Goal: Complete application form: Complete application form

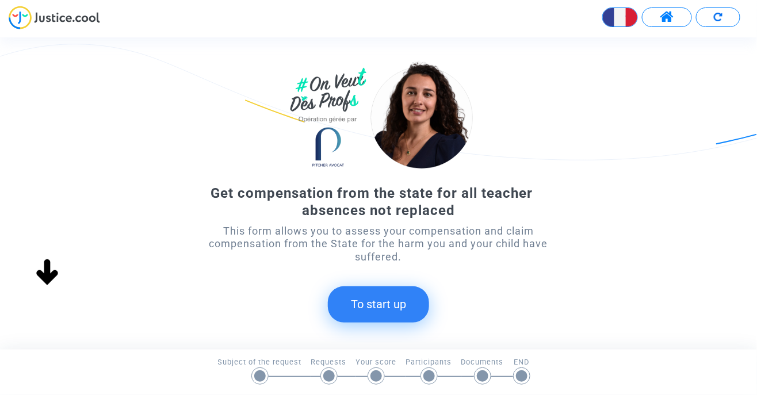
scroll to position [99, 0]
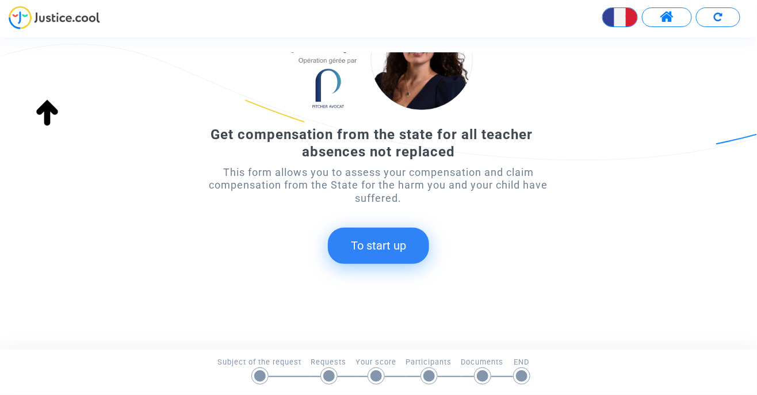
click at [404, 252] on font "To start up" at bounding box center [378, 246] width 55 height 14
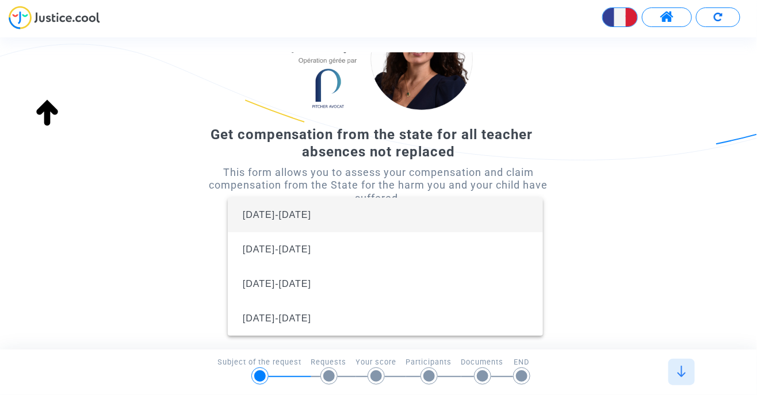
click at [480, 219] on span "2024-2025" at bounding box center [385, 215] width 296 height 35
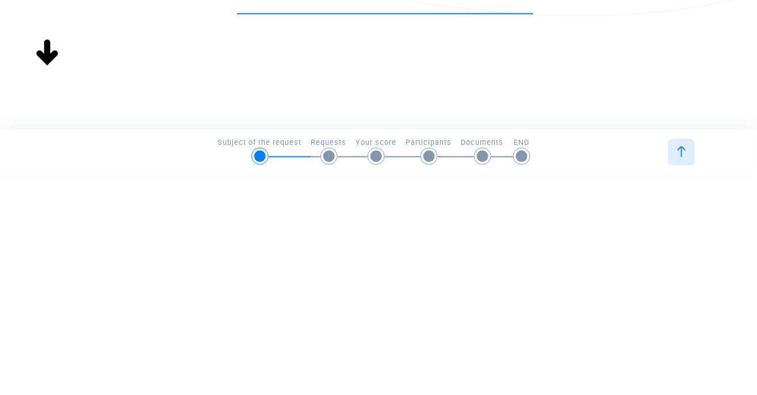
scroll to position [0, 0]
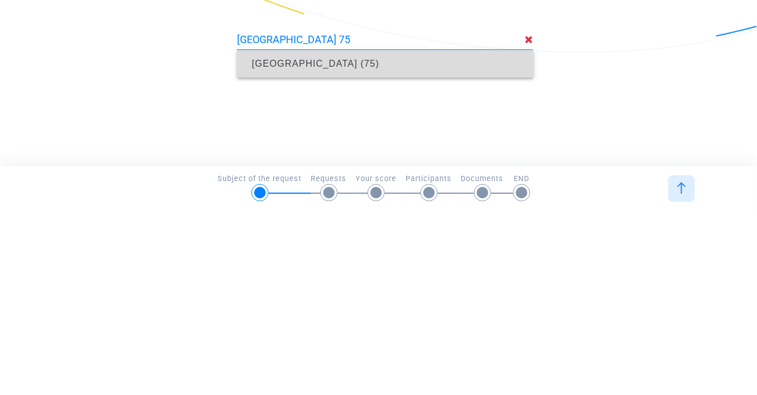
click at [397, 251] on span "Paris (75)" at bounding box center [385, 247] width 278 height 32
type input "Paris (75)"
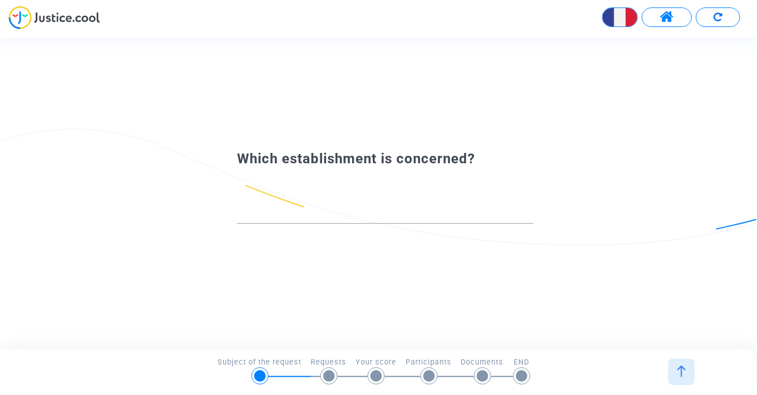
click at [257, 217] on input at bounding box center [385, 214] width 296 height 12
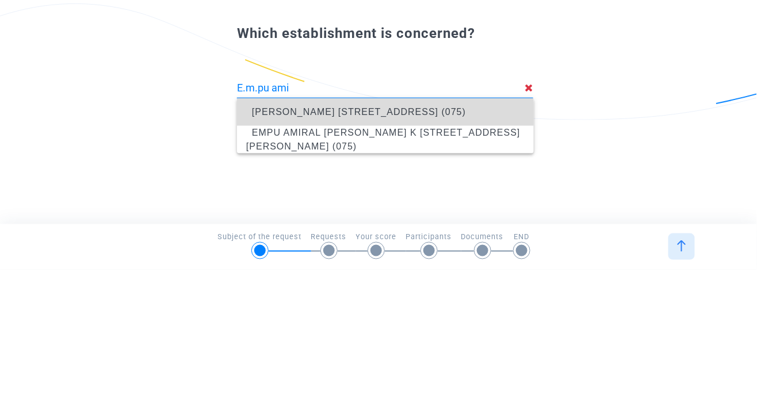
click at [460, 239] on span "EMPU AMIRAUX 19 rue des Amiraux, Paris 18th Arrondissement (075)" at bounding box center [385, 237] width 278 height 32
type input "E.M.PU AMIRAUX 19 rue des Amiraux, Paris 18e Arrondissement (075)"
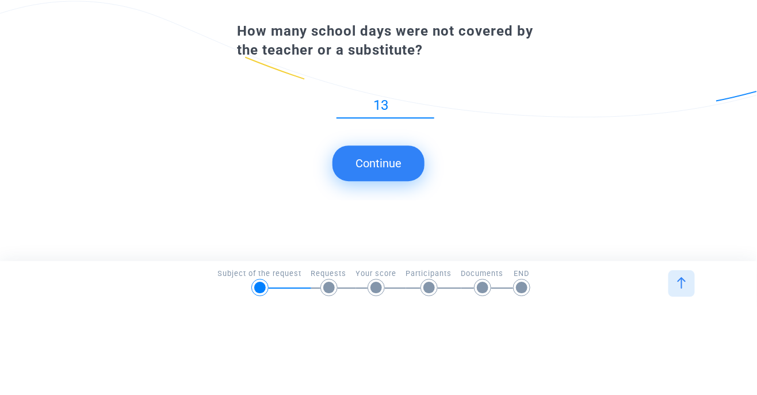
type input "13"
click at [403, 254] on button "Continue" at bounding box center [378, 252] width 92 height 36
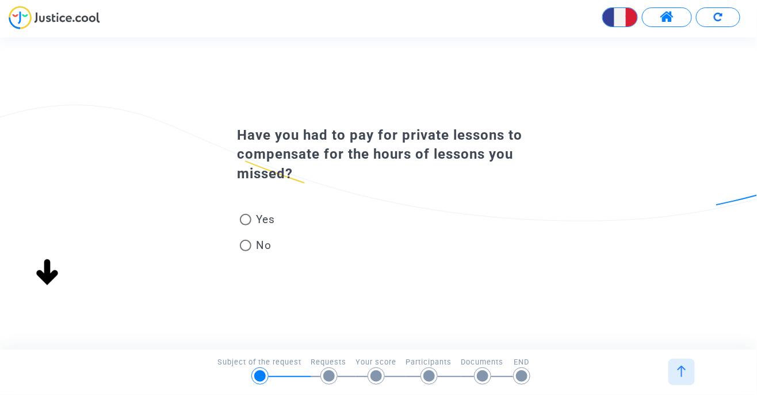
click at [245, 251] on span at bounding box center [246, 246] width 12 height 12
click at [245, 251] on input "No" at bounding box center [245, 251] width 1 height 1
radio input "true"
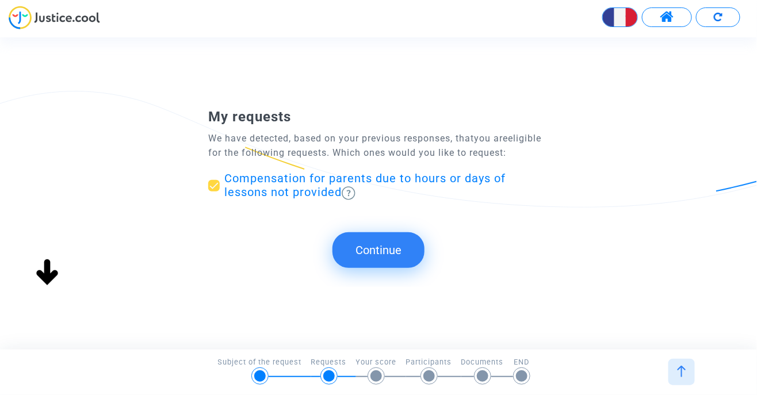
click at [472, 191] on span "Compensation for parents due to hours or days of lessons not provided" at bounding box center [386, 185] width 324 height 29
click at [214, 192] on input "Compensation for parents due to hours or days of lessons not provided" at bounding box center [213, 192] width 1 height 1
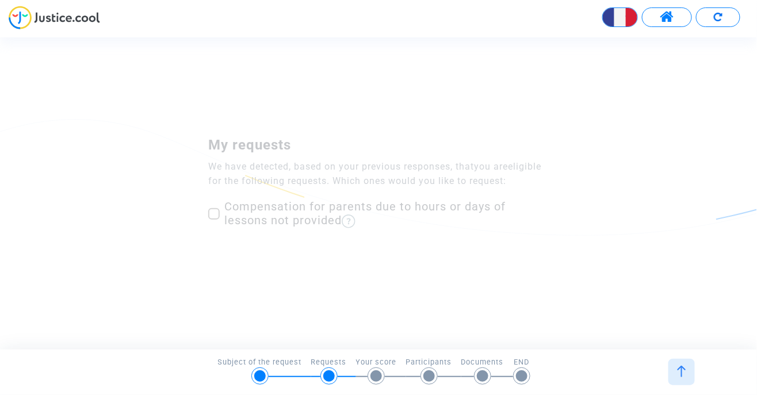
click at [213, 225] on label "Compensation for parents due to hours or days of lessons not provided" at bounding box center [378, 214] width 341 height 29
click at [213, 220] on input "Compensation for parents due to hours or days of lessons not provided" at bounding box center [213, 220] width 1 height 1
checkbox input "true"
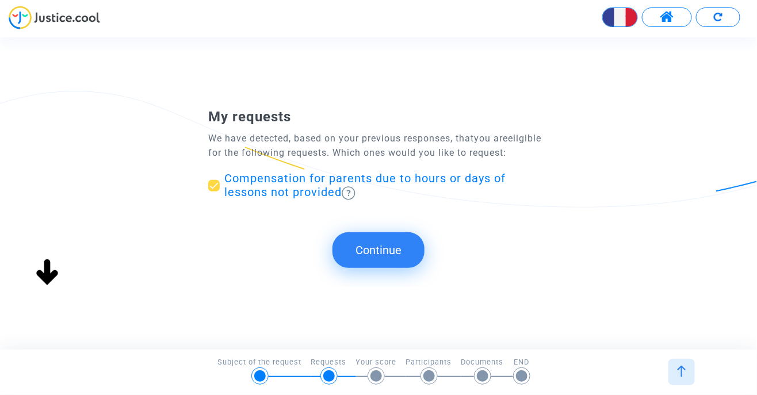
click at [397, 255] on font "Continue" at bounding box center [378, 250] width 46 height 14
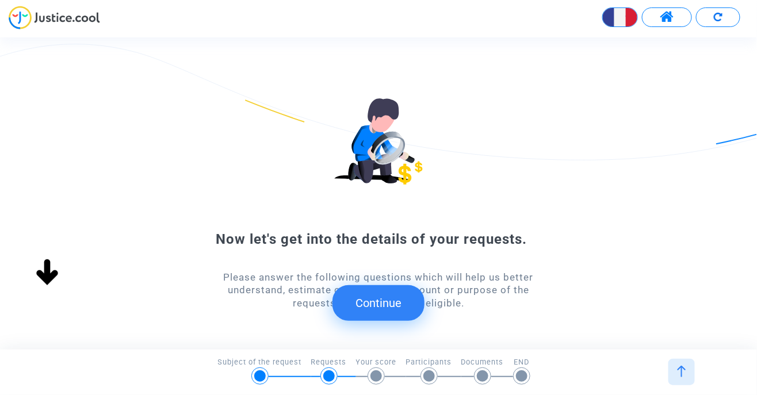
click at [396, 299] on font "Continue" at bounding box center [378, 303] width 46 height 14
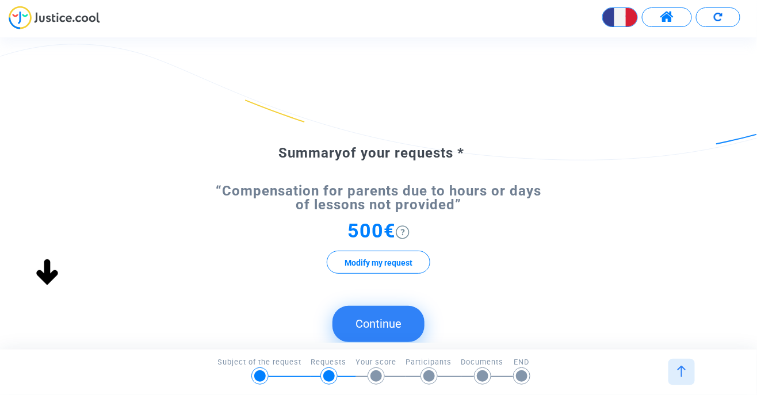
click at [395, 330] on button "Continue" at bounding box center [378, 324] width 92 height 36
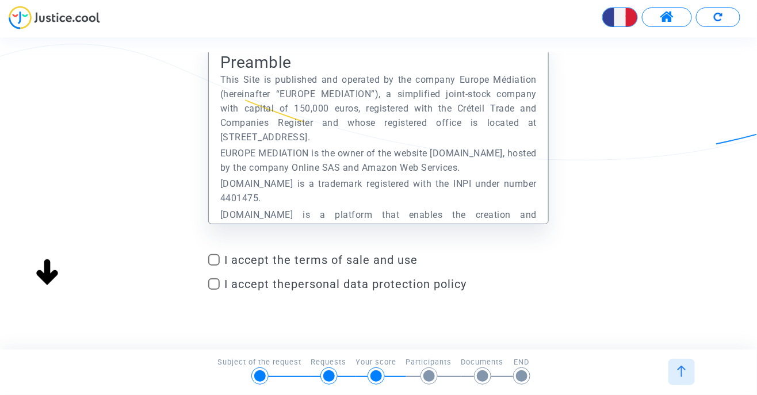
scroll to position [63, 0]
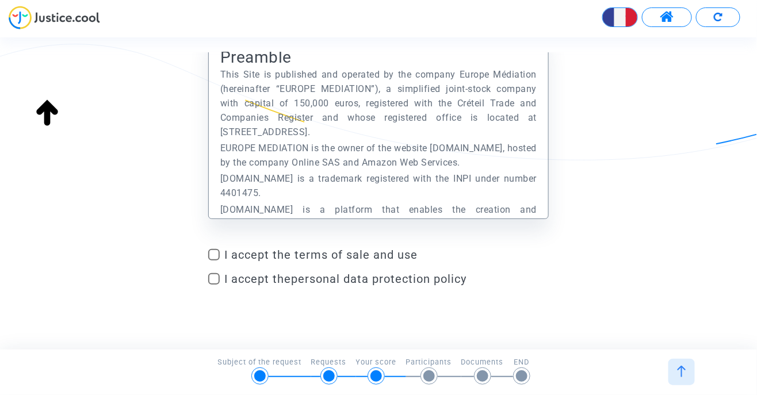
click at [213, 253] on span at bounding box center [214, 255] width 12 height 12
click at [213, 261] on input "I accept the terms of sale and use" at bounding box center [213, 261] width 1 height 1
checkbox input "true"
click at [215, 278] on span at bounding box center [214, 279] width 12 height 12
click at [214, 285] on input "I accept the personal data protection policy" at bounding box center [213, 285] width 1 height 1
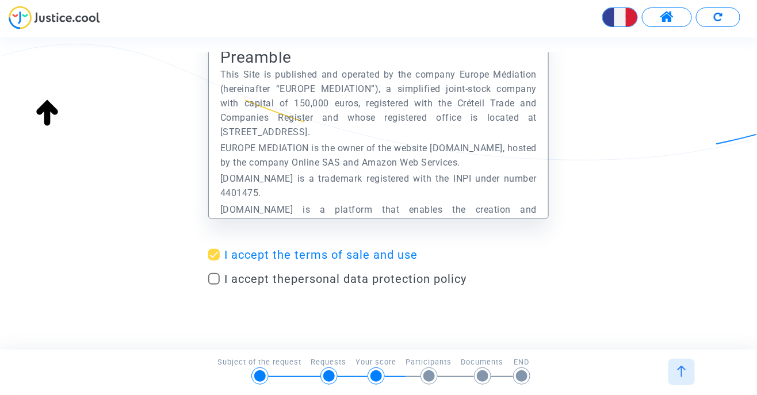
checkbox input "true"
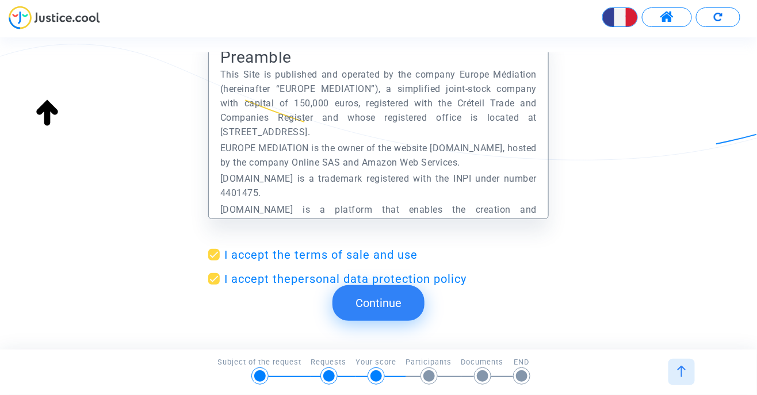
click at [398, 297] on font "Continue" at bounding box center [378, 303] width 46 height 14
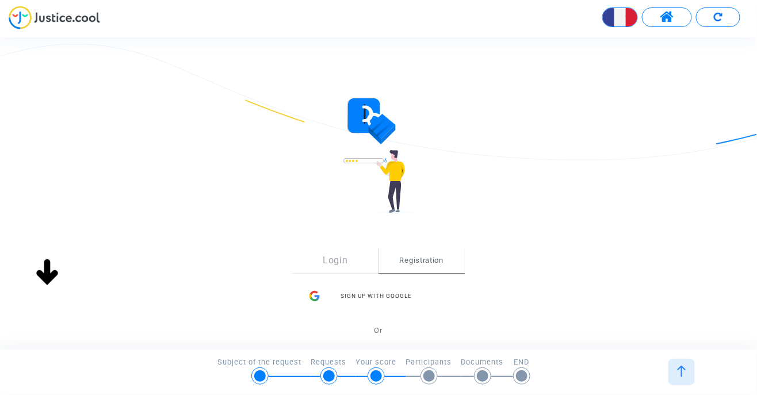
click at [423, 267] on span "Registration" at bounding box center [421, 260] width 86 height 25
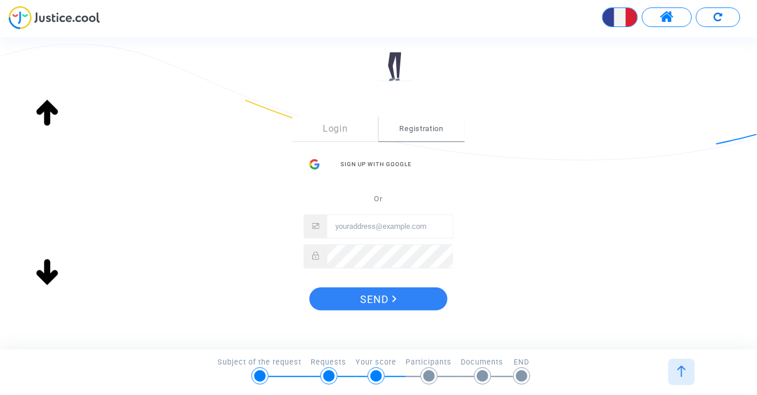
scroll to position [133, 0]
click at [373, 226] on input "E-mail" at bounding box center [389, 225] width 125 height 23
type input "[EMAIL_ADDRESS][DOMAIN_NAME]"
click at [309, 286] on button "Send" at bounding box center [378, 297] width 138 height 23
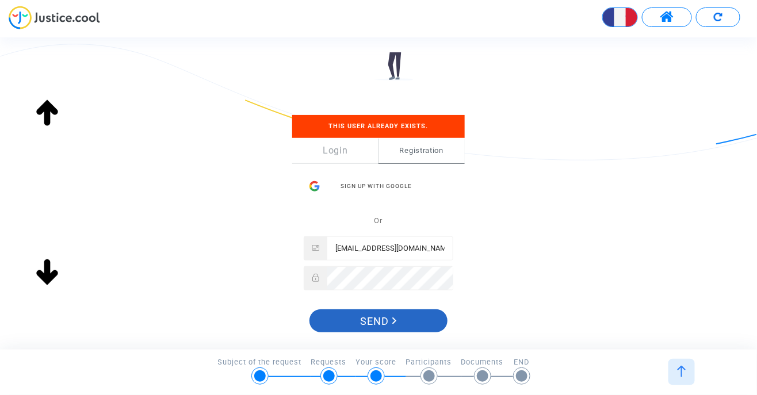
click at [408, 326] on button "Send" at bounding box center [378, 320] width 138 height 23
click at [342, 158] on link "Login" at bounding box center [335, 150] width 86 height 25
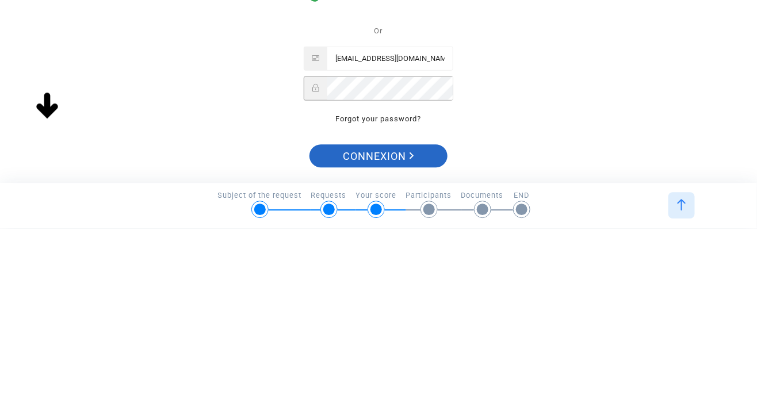
click at [399, 327] on font "Connexion" at bounding box center [374, 323] width 63 height 12
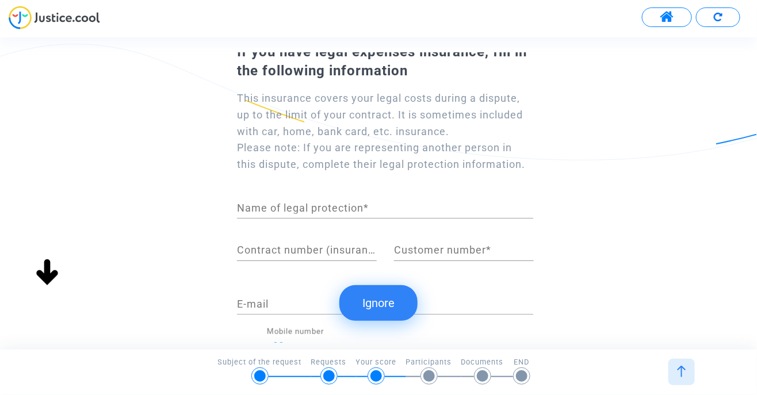
scroll to position [63, 0]
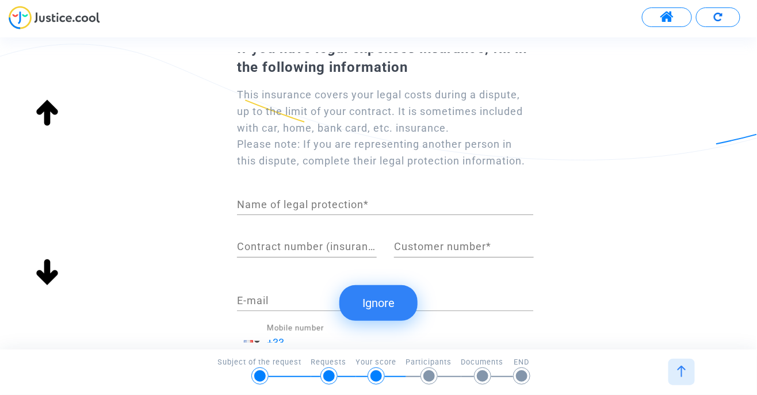
click at [265, 211] on input "Name of legal protection *" at bounding box center [385, 205] width 296 height 12
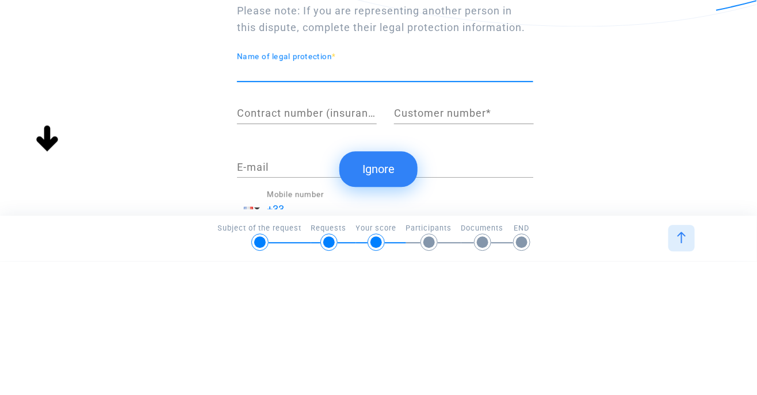
type input "[PERSON_NAME]"
type input "[EMAIL_ADDRESS][DOMAIN_NAME]"
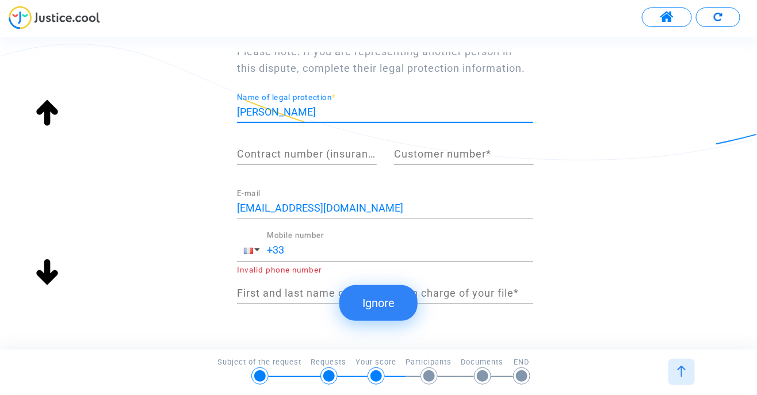
scroll to position [159, 0]
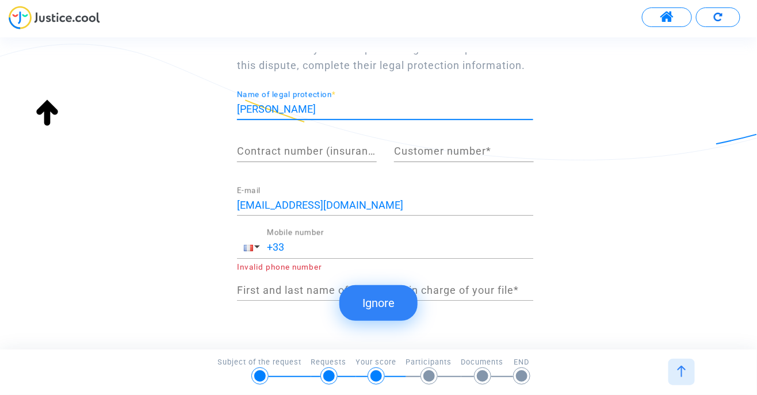
click at [304, 253] on input "+33" at bounding box center [400, 248] width 266 height 12
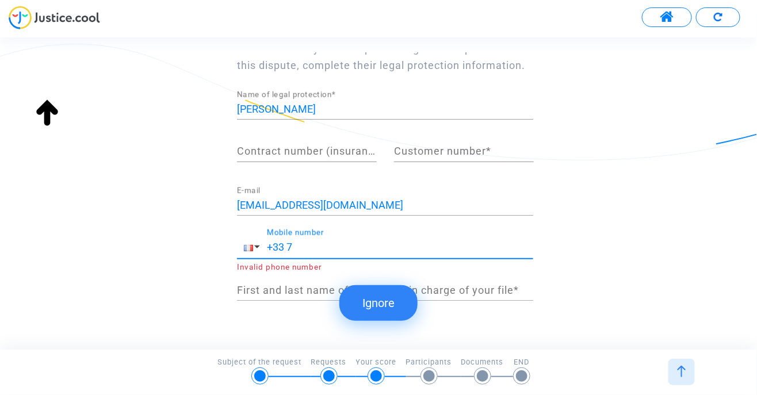
click at [307, 253] on input "+33 7" at bounding box center [400, 248] width 266 height 12
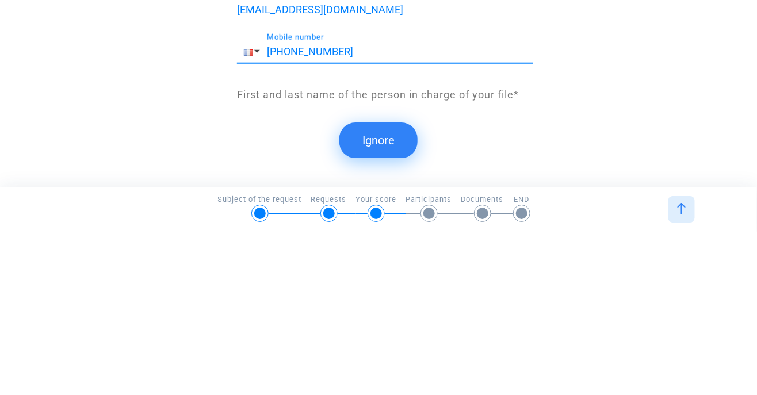
scroll to position [208, 0]
type input "[PHONE_NUMBER]"
click at [290, 255] on input "First and last name of the person in charge of your file *" at bounding box center [385, 258] width 296 height 12
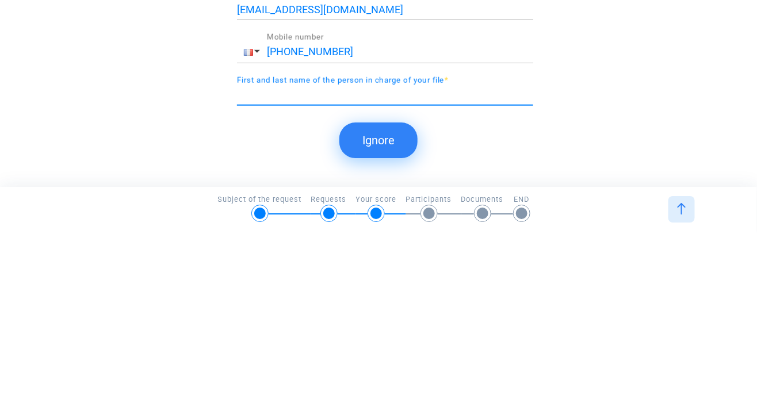
click at [394, 312] on button "Ignore" at bounding box center [378, 303] width 78 height 36
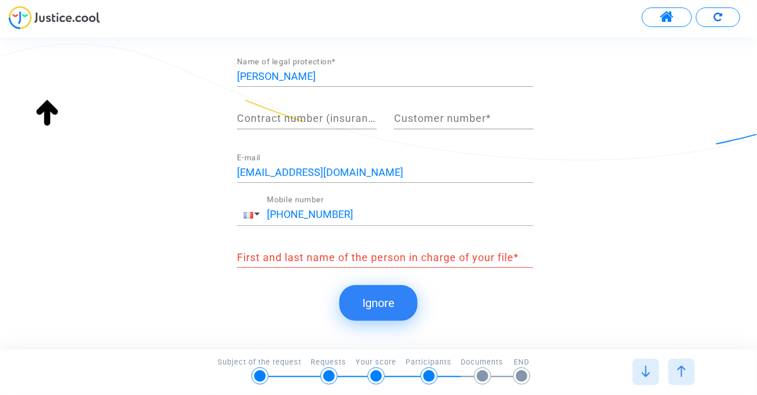
click at [265, 263] on input "First and last name of the person in charge of your file *" at bounding box center [385, 258] width 296 height 12
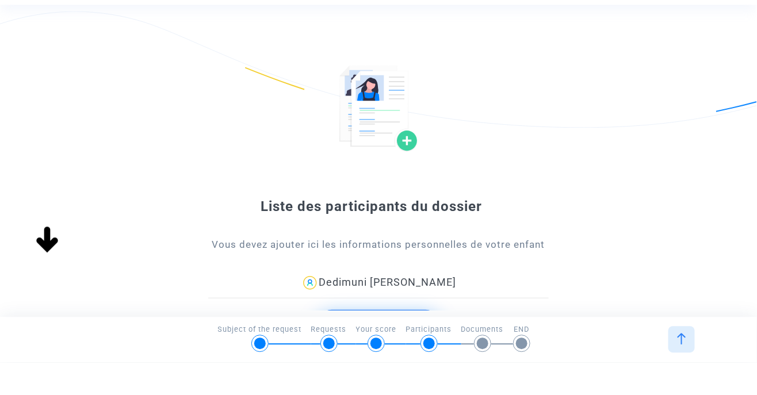
scroll to position [0, 0]
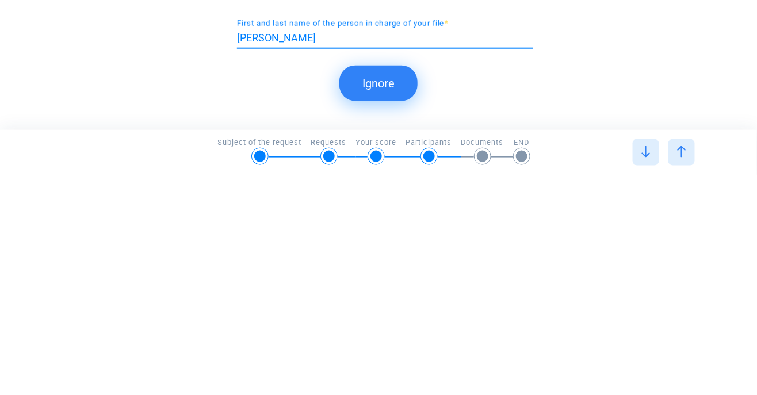
type input "[PERSON_NAME]"
click at [382, 314] on button "Ignore" at bounding box center [378, 303] width 78 height 36
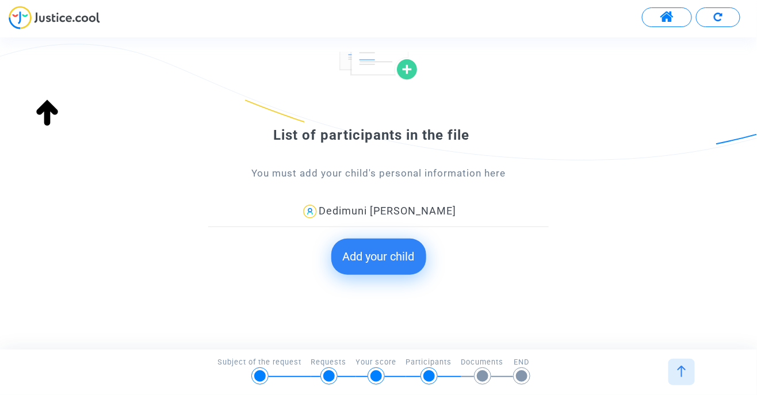
scroll to position [117, 0]
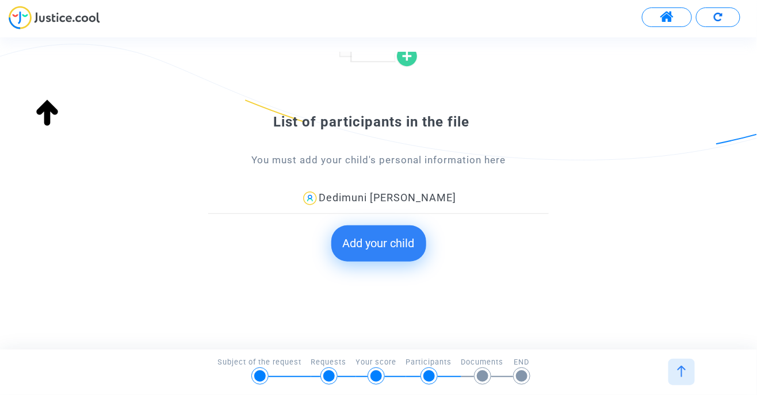
click at [387, 251] on button "Add your child" at bounding box center [378, 243] width 95 height 36
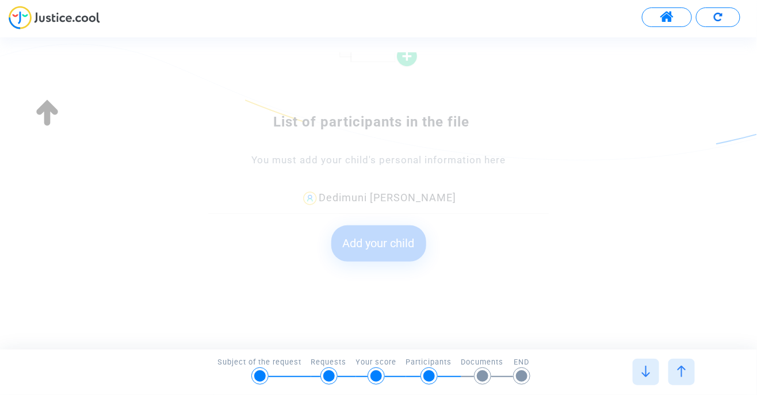
scroll to position [0, 0]
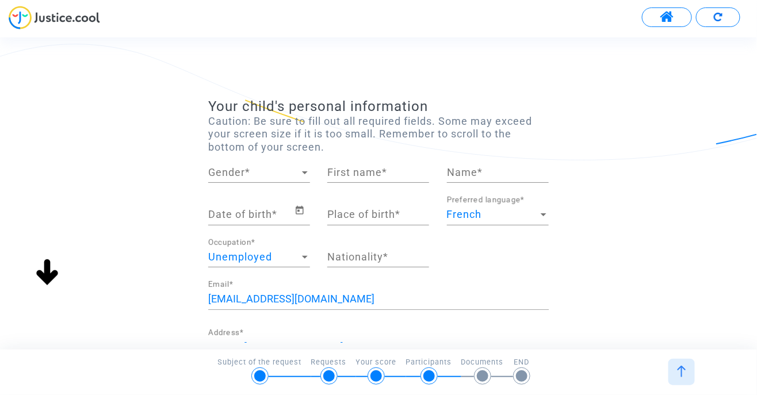
click at [295, 175] on span "Gender" at bounding box center [253, 173] width 91 height 12
click at [270, 177] on span "Madam" at bounding box center [259, 172] width 102 height 31
click at [345, 173] on input "First name *" at bounding box center [378, 173] width 102 height 12
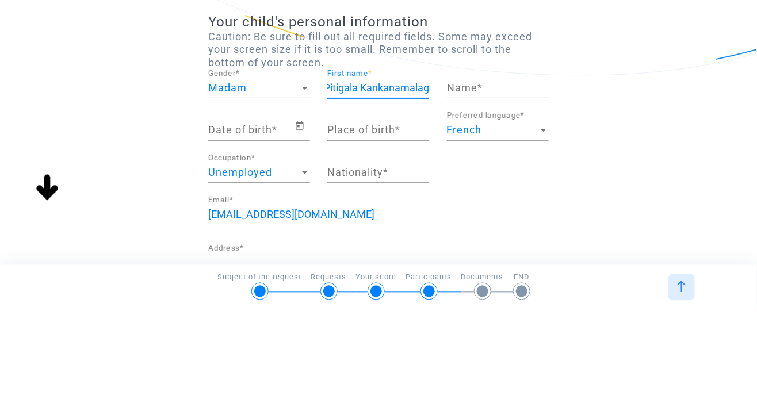
scroll to position [0, 9]
type input "Pitigala Kankanamalage"
click at [464, 176] on input "Name *" at bounding box center [498, 173] width 102 height 12
type input "Tavinya amenities Pitigala"
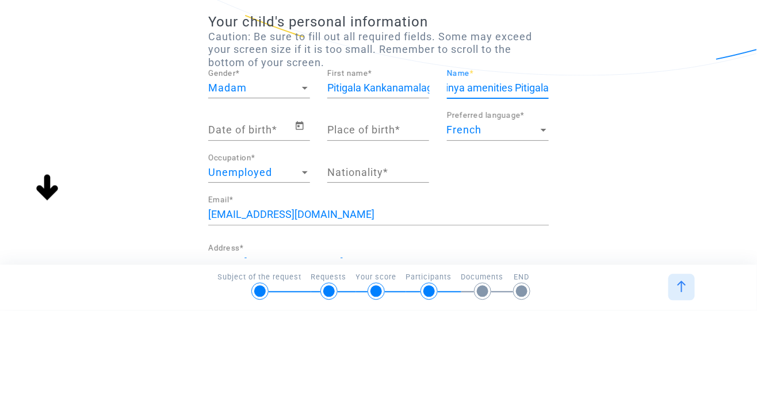
click at [246, 217] on input "Date of birth *" at bounding box center [251, 215] width 86 height 12
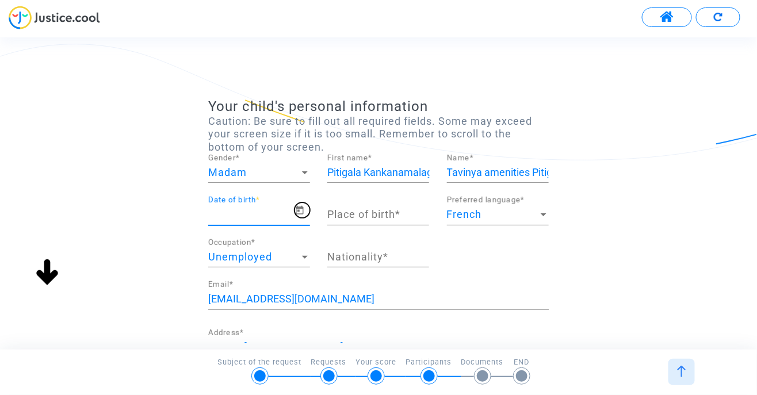
click at [305, 215] on icon "Open calendar" at bounding box center [299, 211] width 10 height 14
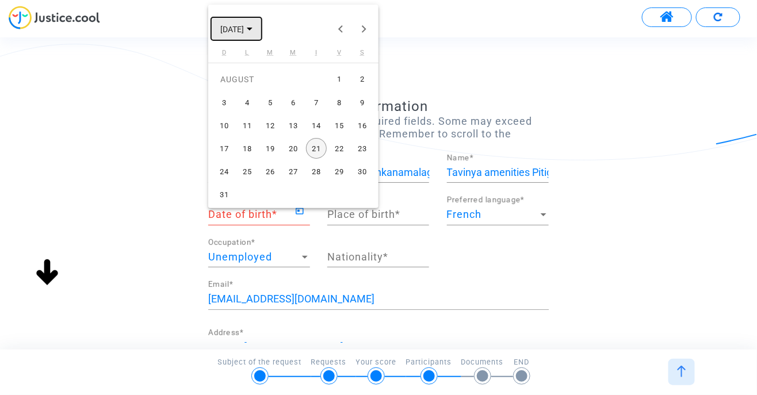
click at [262, 32] on button "[DATE]" at bounding box center [236, 28] width 51 height 23
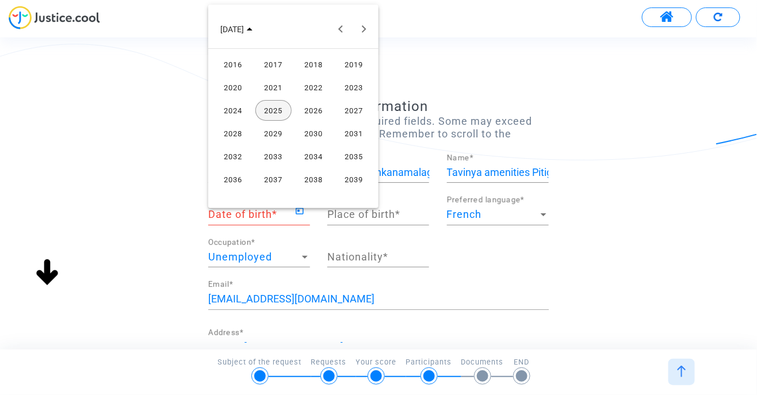
click at [357, 64] on font "2019" at bounding box center [354, 64] width 18 height 9
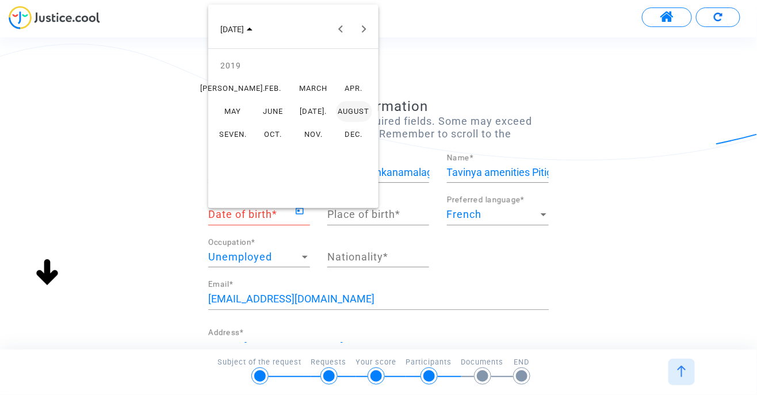
click at [272, 93] on div "FEB." at bounding box center [273, 88] width 36 height 21
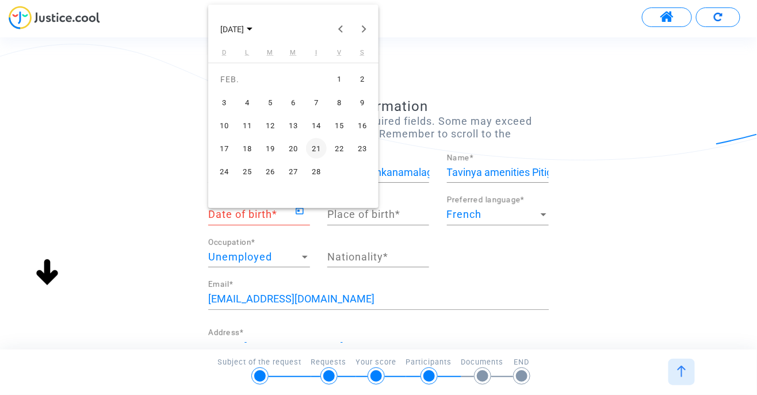
click at [275, 125] on font "12" at bounding box center [270, 125] width 9 height 9
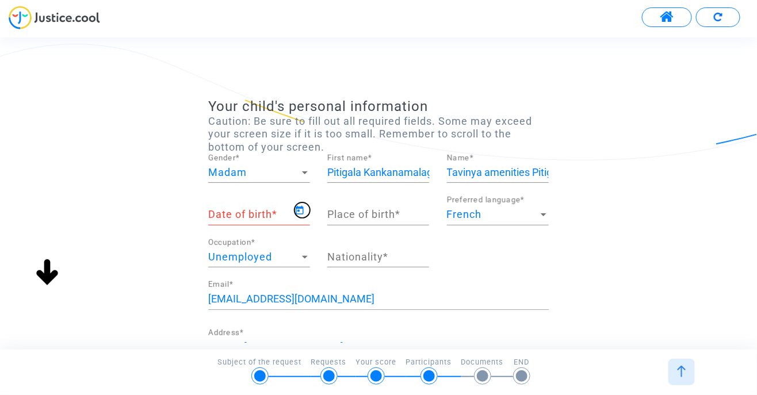
type input "[DATE]"
click at [362, 211] on input "Place of birth *" at bounding box center [378, 215] width 102 height 12
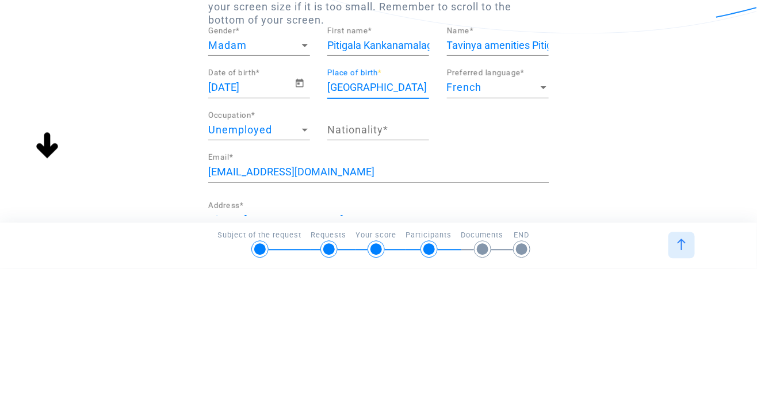
type input "[GEOGRAPHIC_DATA]"
click at [401, 258] on input "Nationality *" at bounding box center [378, 257] width 102 height 12
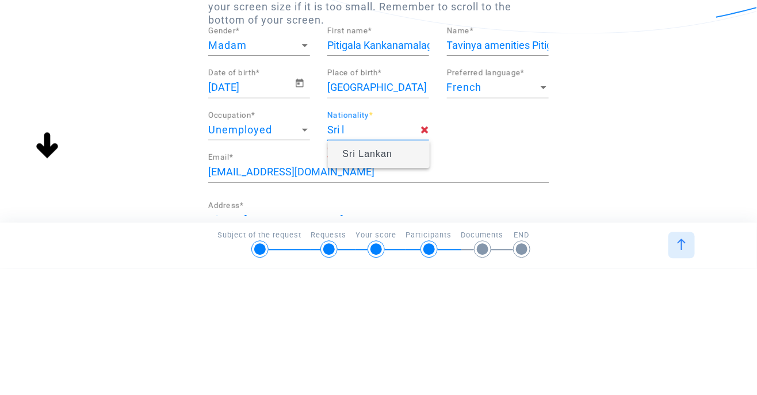
click at [381, 286] on span "Sri Lankan" at bounding box center [378, 281] width 83 height 32
type input "srilankaise"
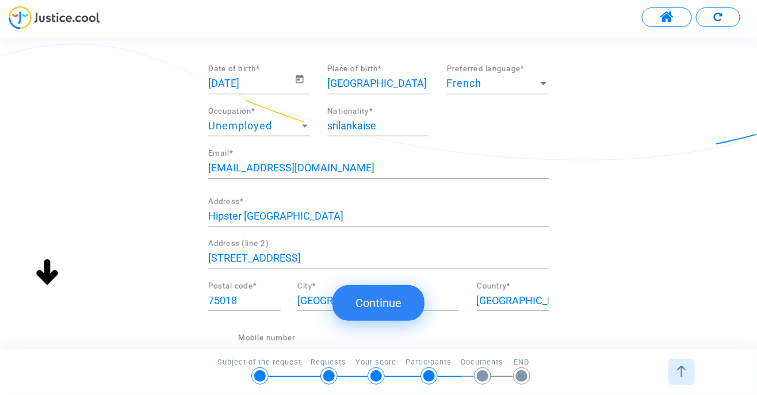
scroll to position [132, 0]
click at [235, 219] on input "Hipster [GEOGRAPHIC_DATA]" at bounding box center [378, 216] width 341 height 12
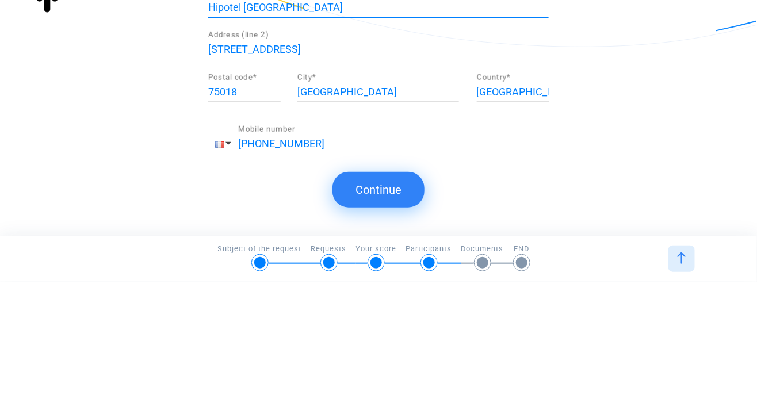
scroll to position [233, 0]
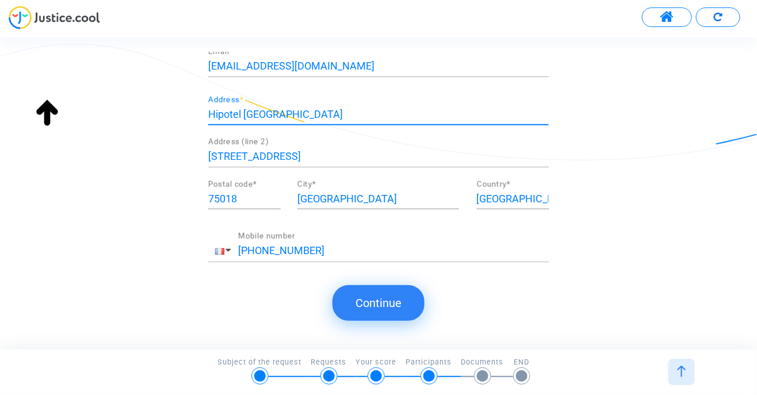
type input "Hipotel [GEOGRAPHIC_DATA]"
click at [392, 305] on font "Continue" at bounding box center [378, 303] width 46 height 14
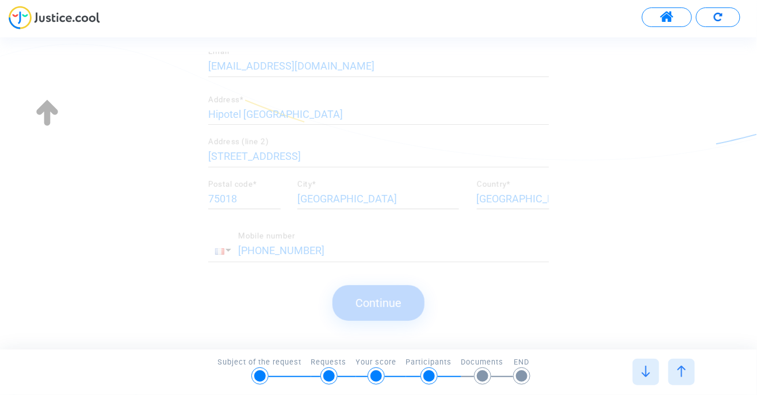
scroll to position [0, 0]
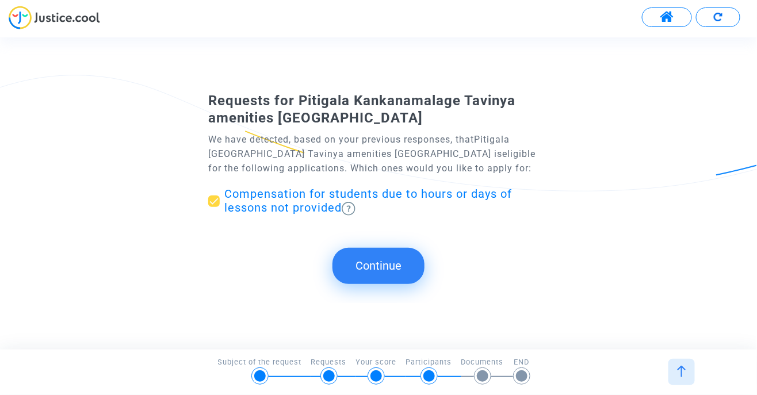
click at [386, 267] on font "Continue" at bounding box center [378, 266] width 46 height 14
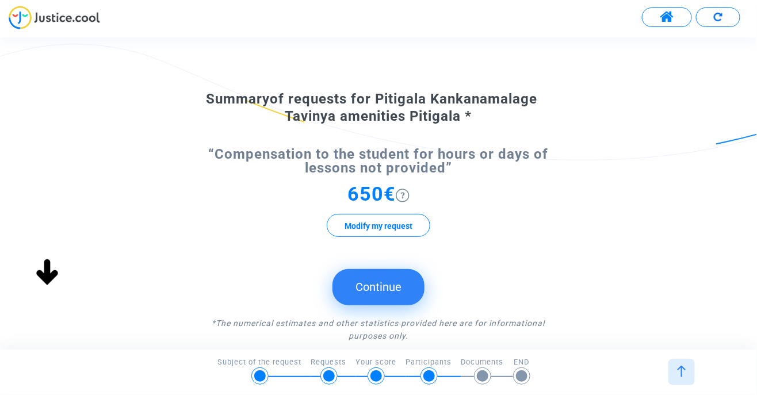
scroll to position [53, 0]
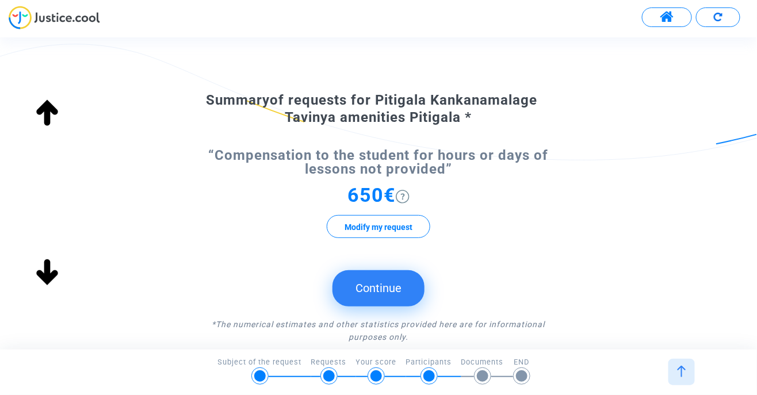
click at [390, 290] on font "Continue" at bounding box center [378, 288] width 46 height 14
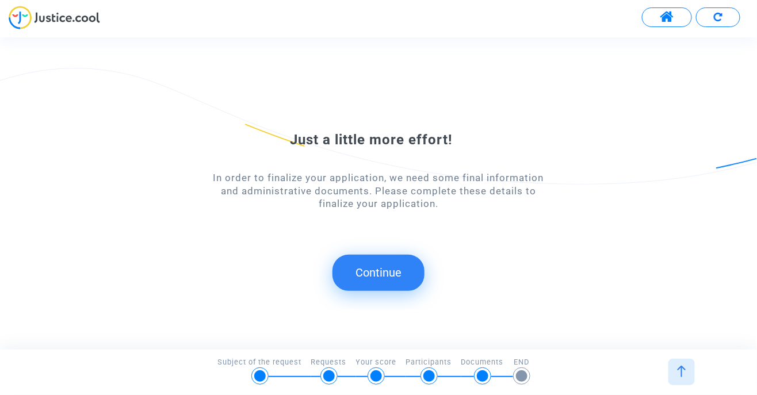
click at [383, 278] on font "Continue" at bounding box center [378, 273] width 46 height 14
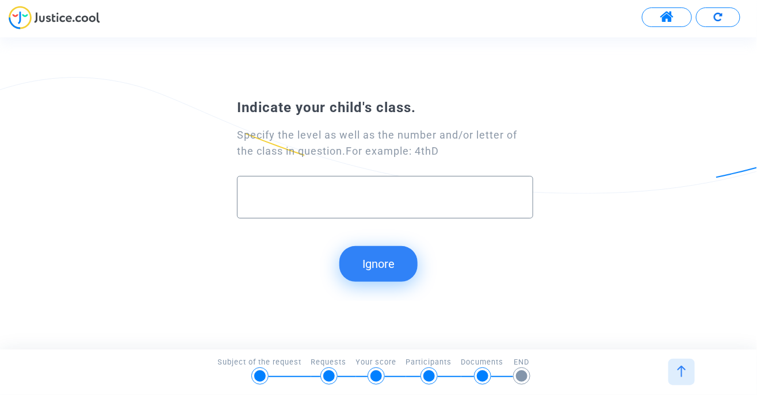
click at [253, 218] on div at bounding box center [385, 197] width 296 height 43
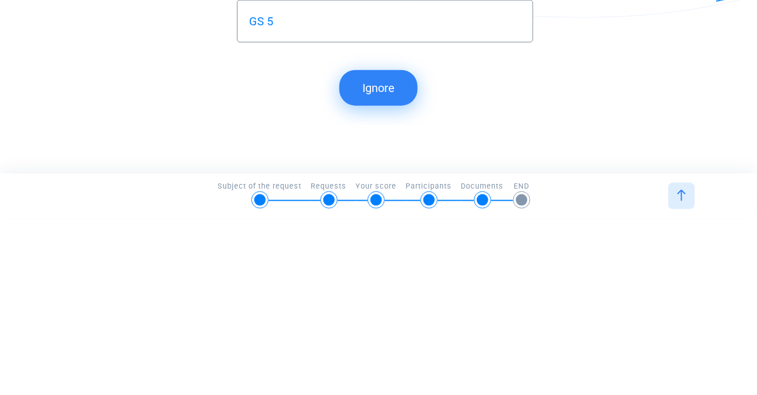
type input "GS 5"
click at [399, 277] on button "Ignore" at bounding box center [378, 264] width 78 height 36
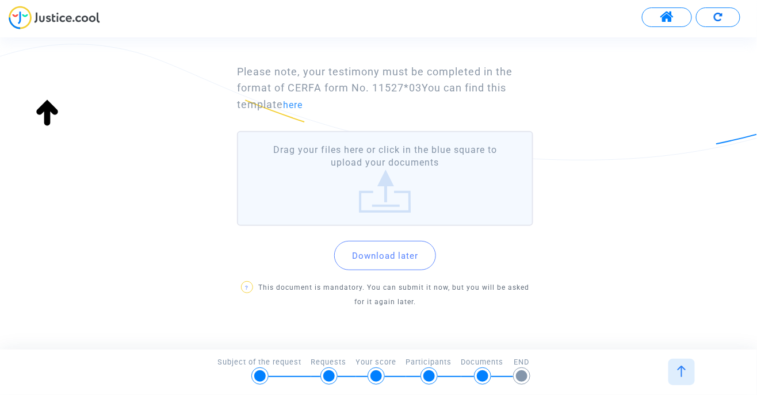
scroll to position [135, 0]
